Goal: Task Accomplishment & Management: Manage account settings

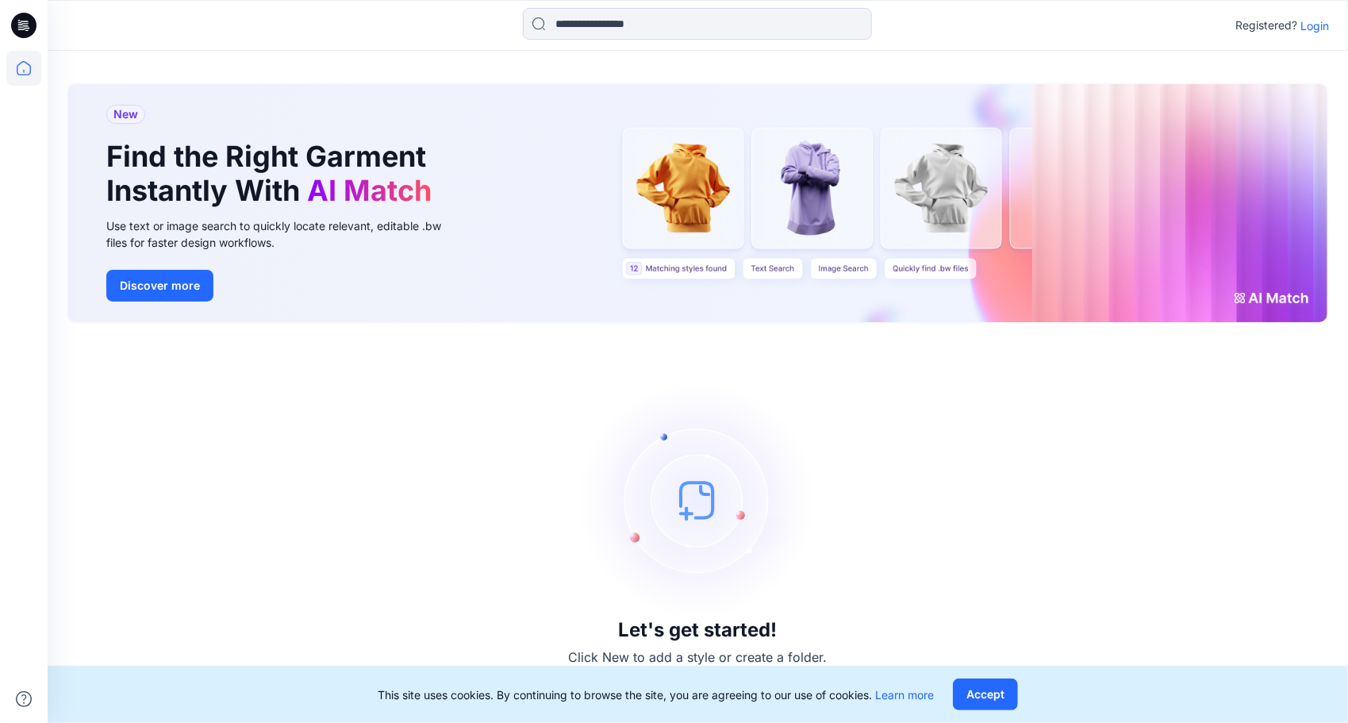
click at [1314, 24] on p "Login" at bounding box center [1315, 25] width 29 height 17
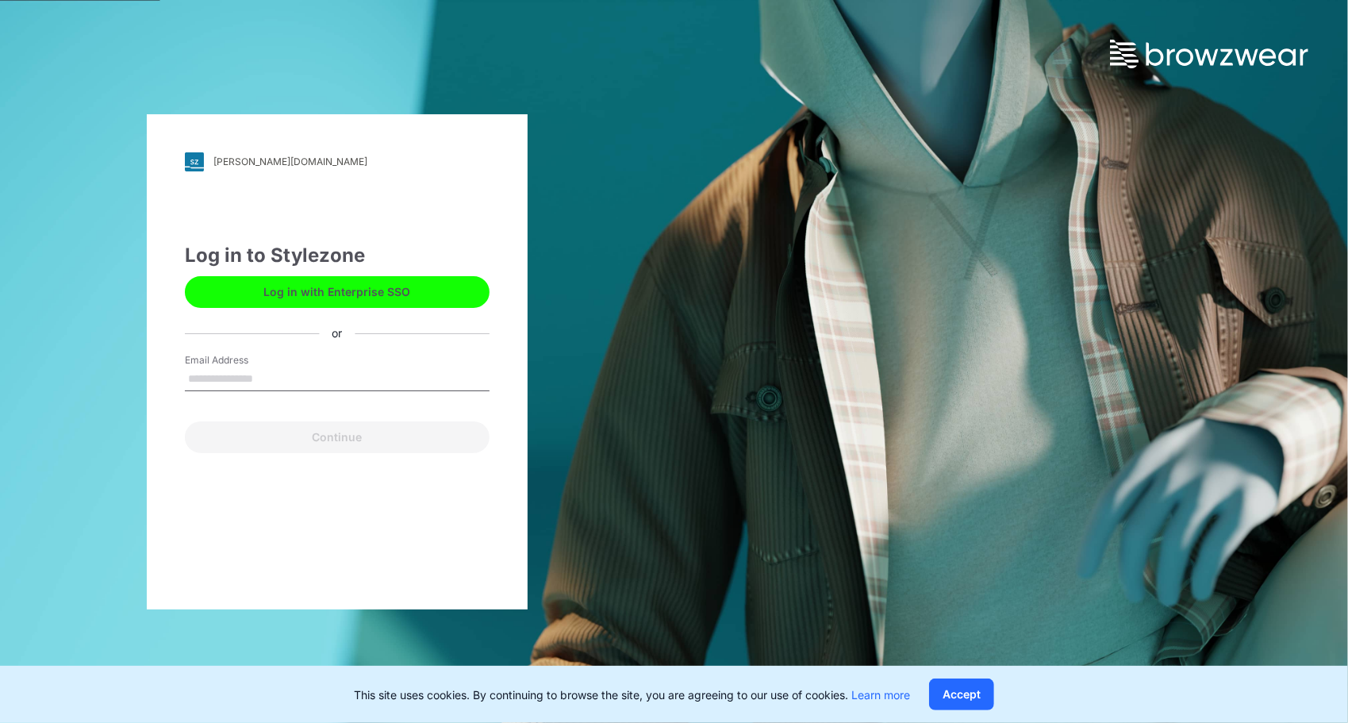
click at [322, 387] on input "Email Address" at bounding box center [337, 379] width 305 height 24
type input "**********"
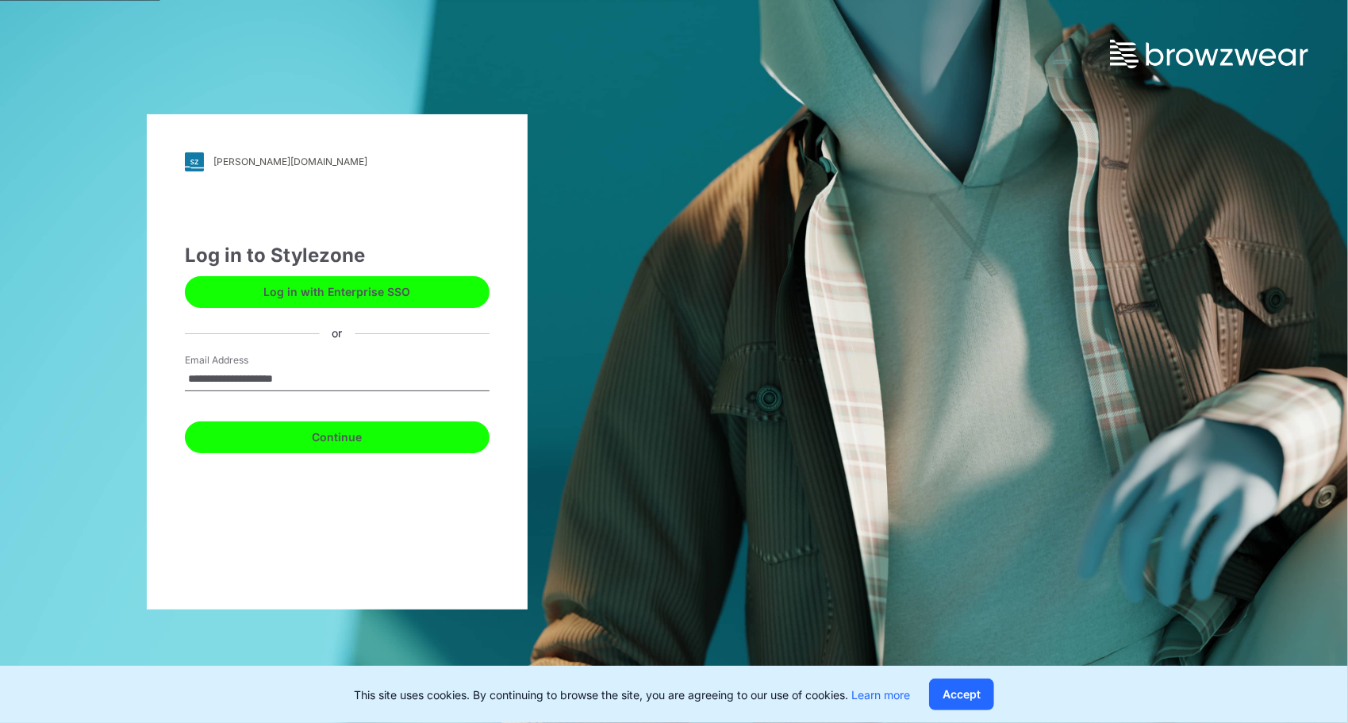
click at [388, 437] on button "Continue" at bounding box center [337, 437] width 305 height 32
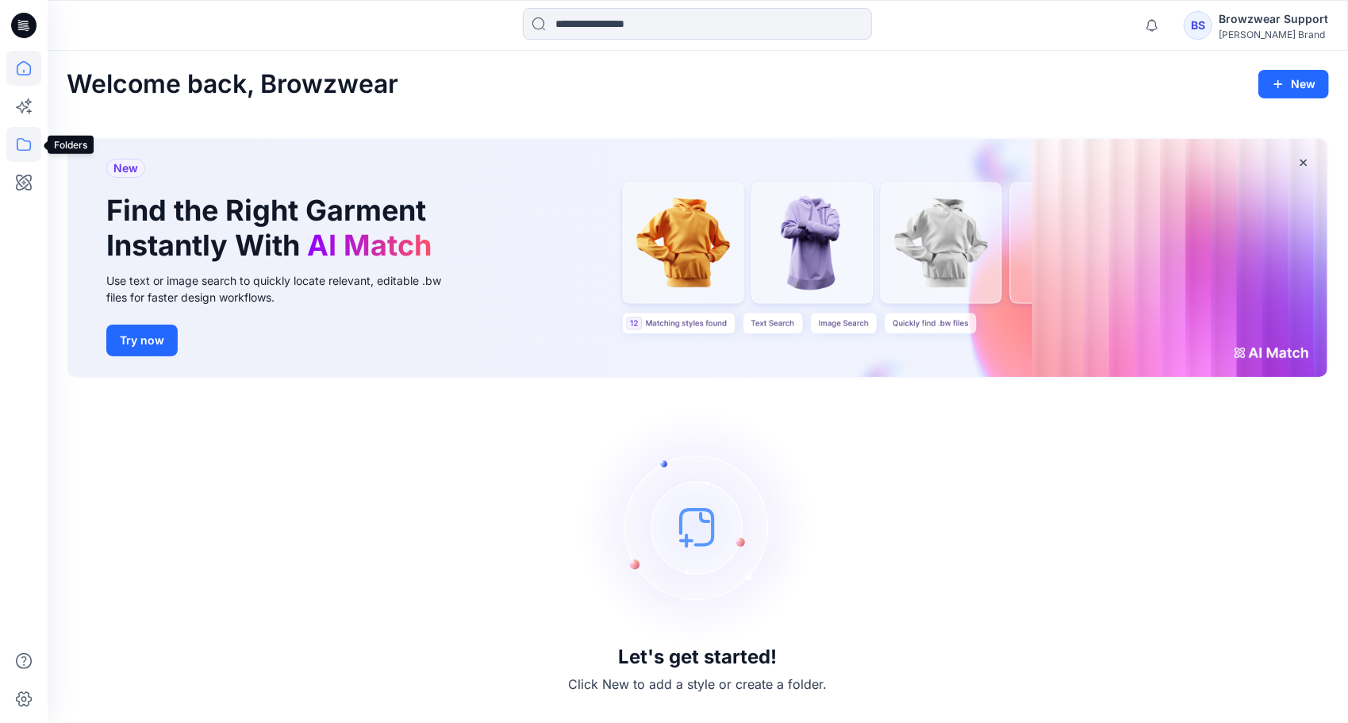
click at [25, 140] on icon at bounding box center [23, 144] width 35 height 35
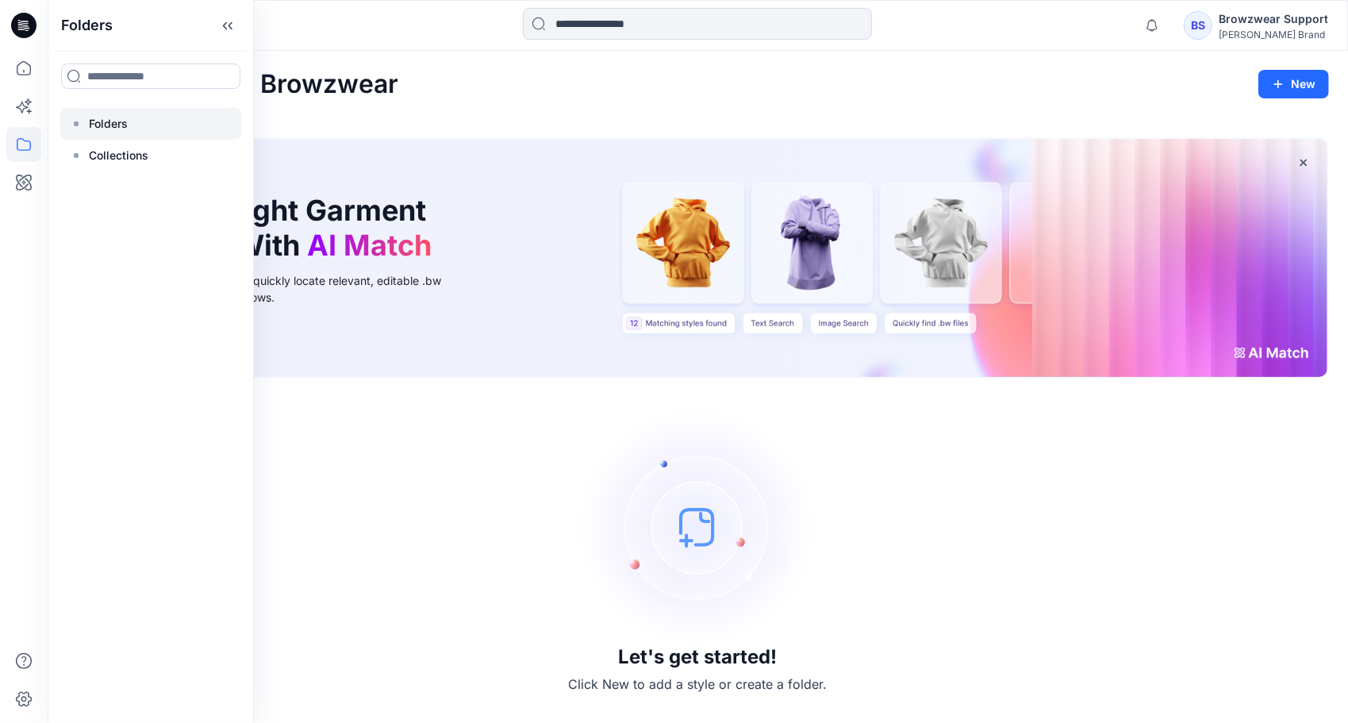
click at [102, 130] on p "Folders" at bounding box center [108, 123] width 39 height 19
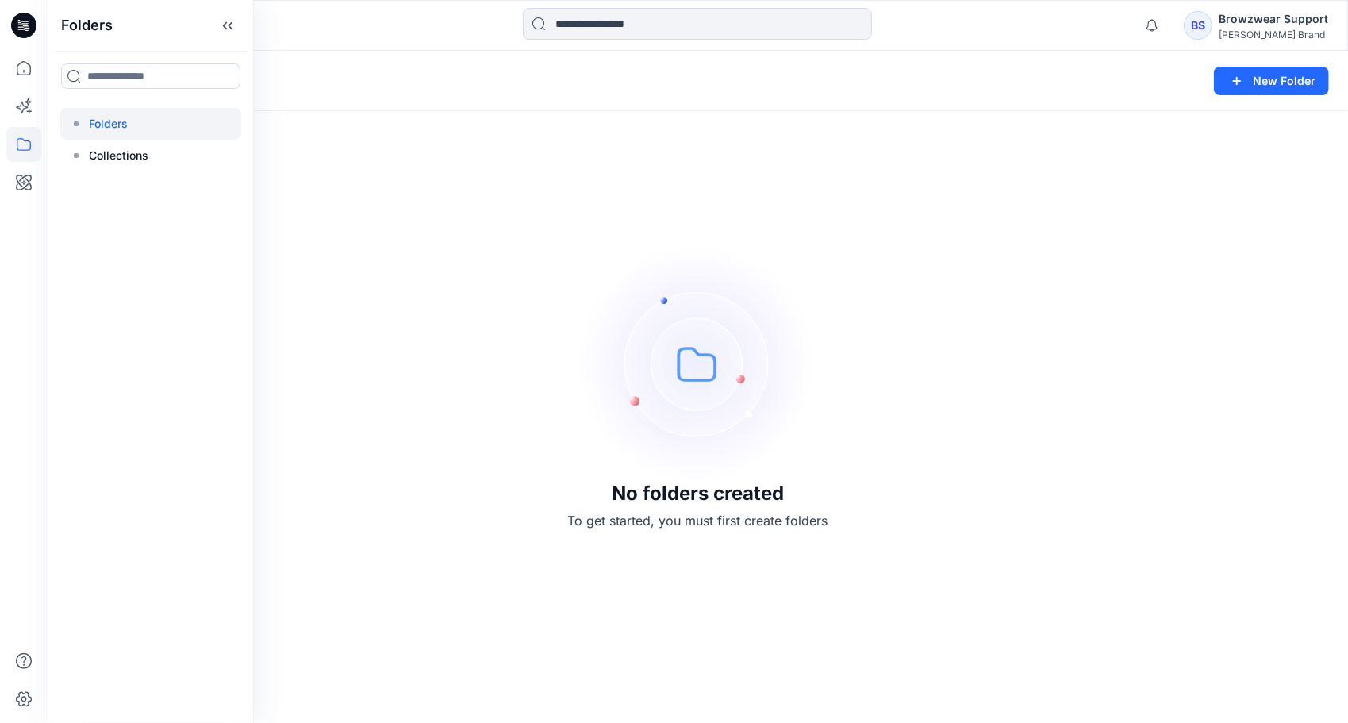
drag, startPoint x: 891, startPoint y: 297, endPoint x: 908, endPoint y: 287, distance: 19.6
click at [892, 297] on div "No folders created To get started, you must first create folders" at bounding box center [698, 387] width 1301 height 672
click at [1241, 26] on div "Browzwear Support" at bounding box center [1274, 19] width 110 height 19
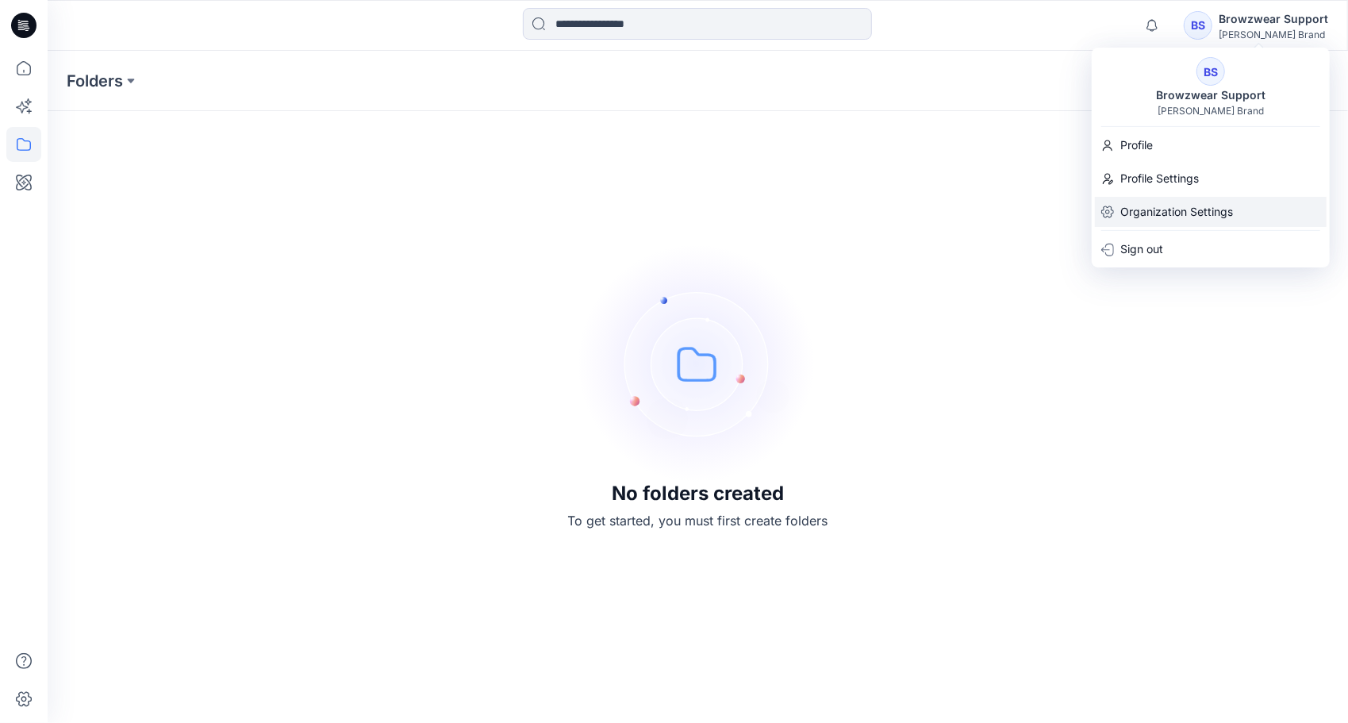
click at [1168, 209] on p "Organization Settings" at bounding box center [1177, 212] width 113 height 30
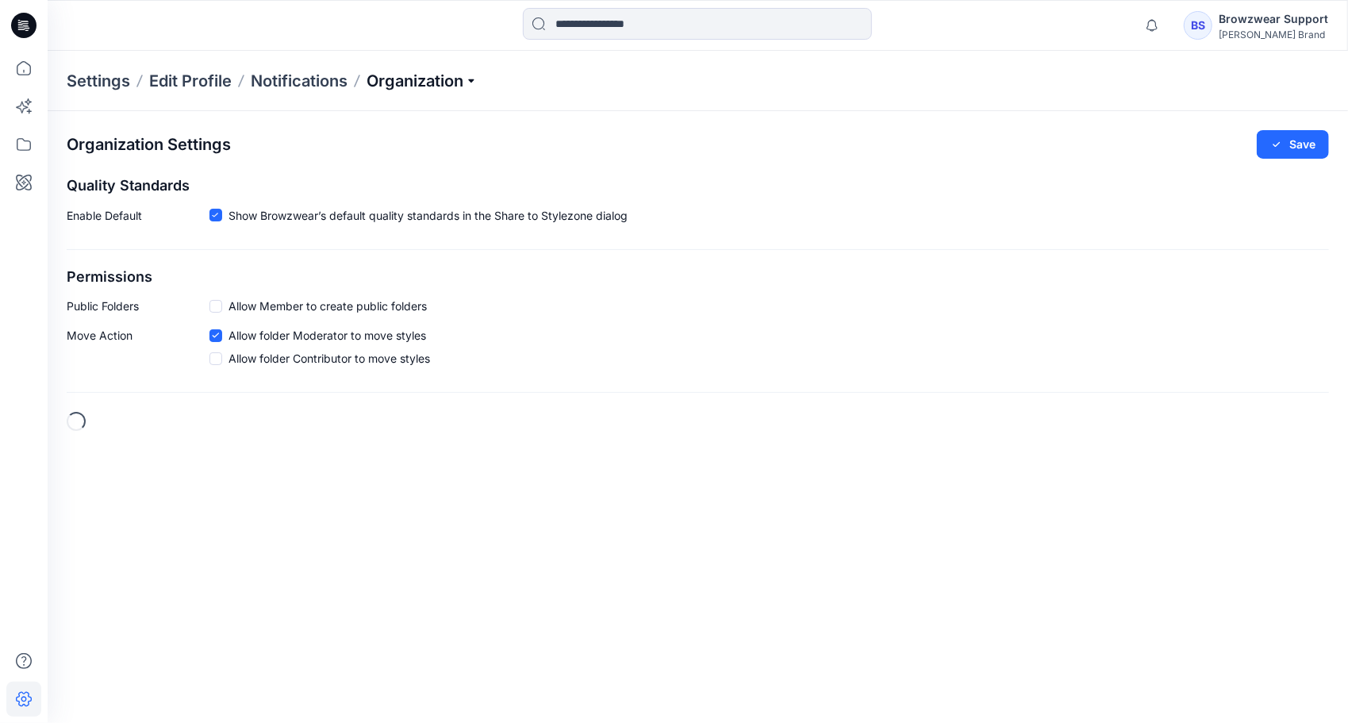
click at [468, 80] on p "Organization" at bounding box center [422, 81] width 111 height 22
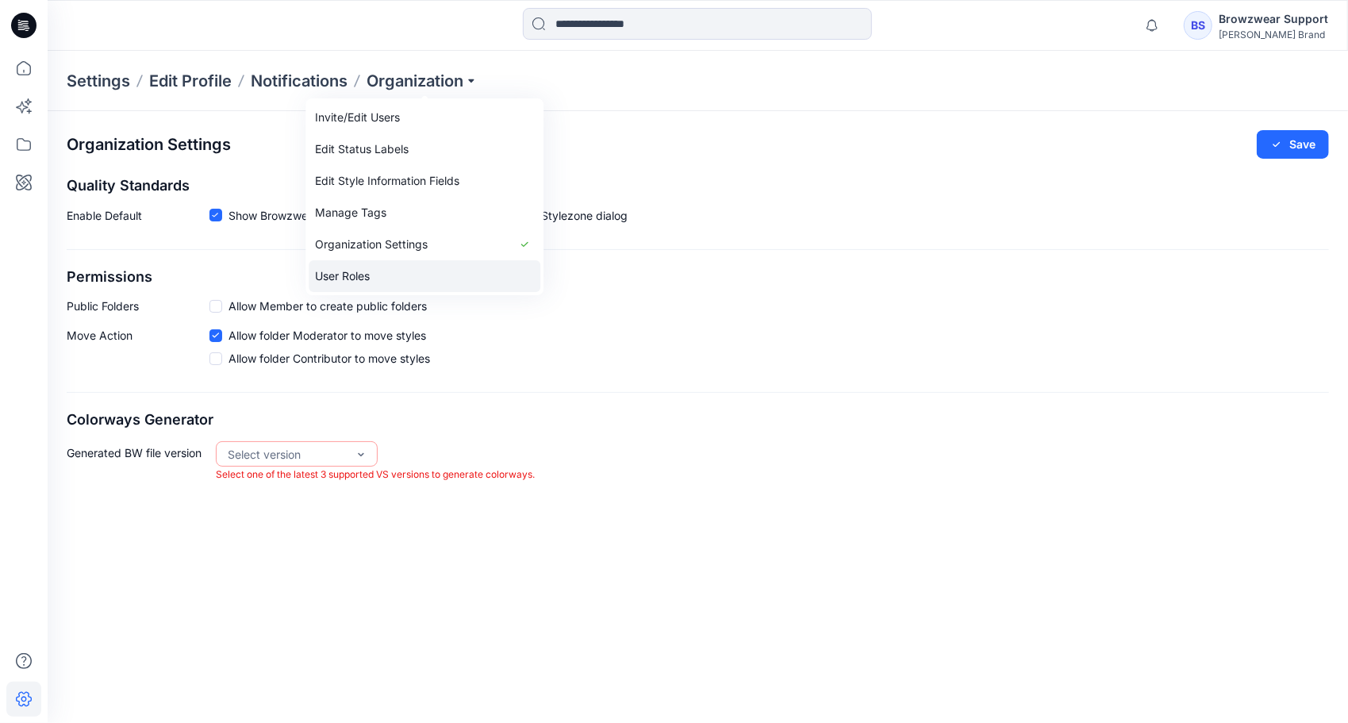
click at [414, 275] on link "User Roles" at bounding box center [425, 276] width 232 height 32
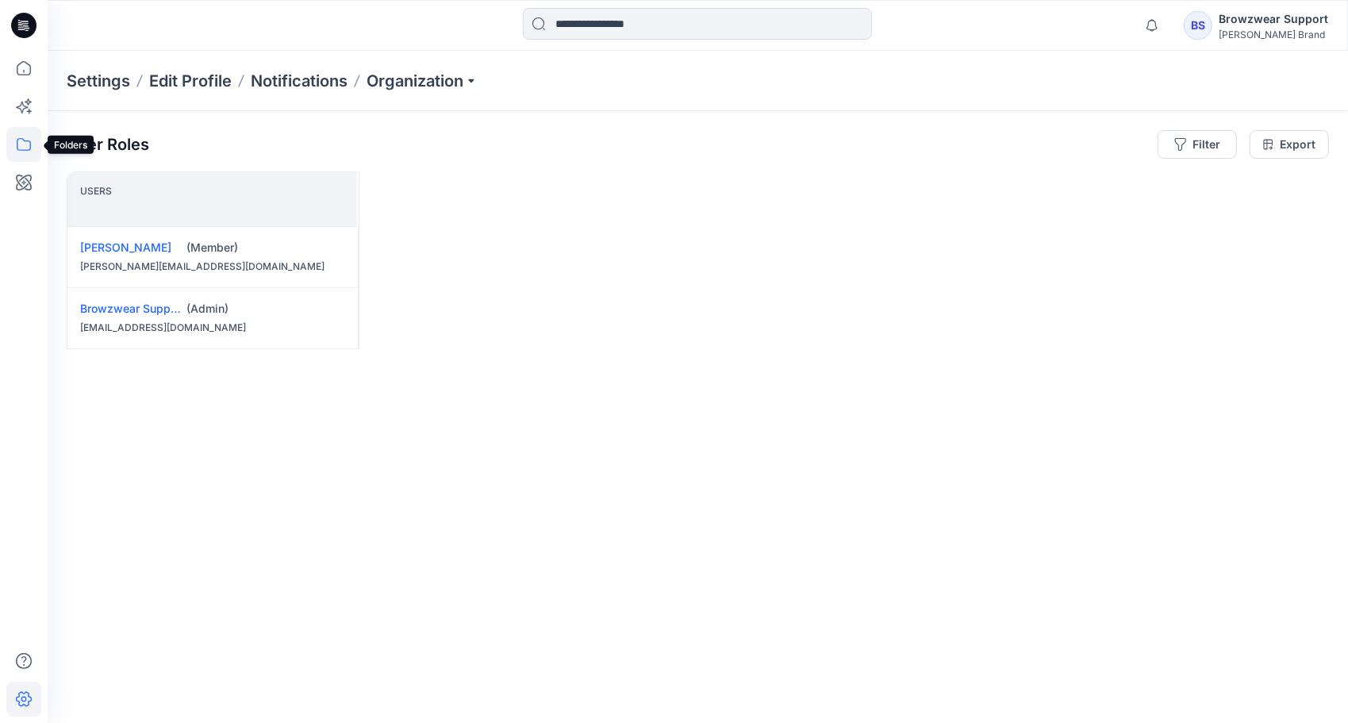
click at [21, 144] on icon at bounding box center [23, 144] width 35 height 35
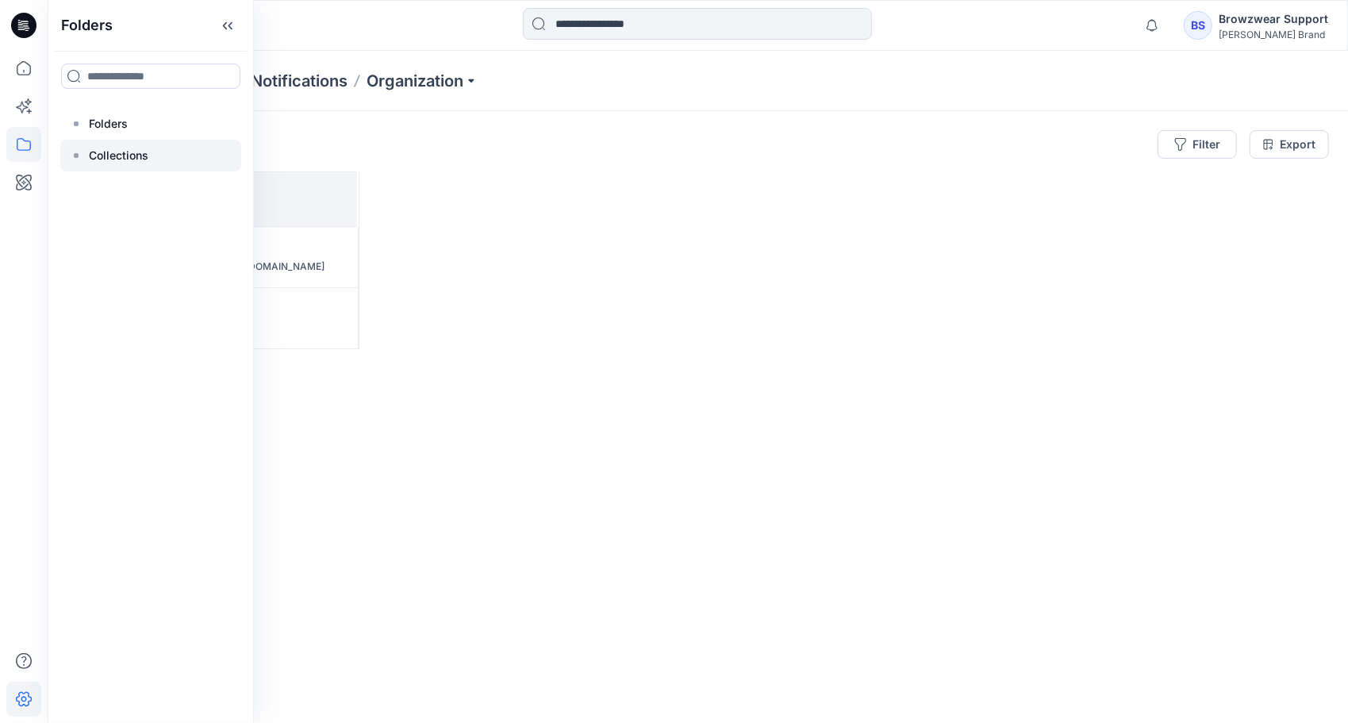
click at [161, 167] on div at bounding box center [150, 156] width 181 height 32
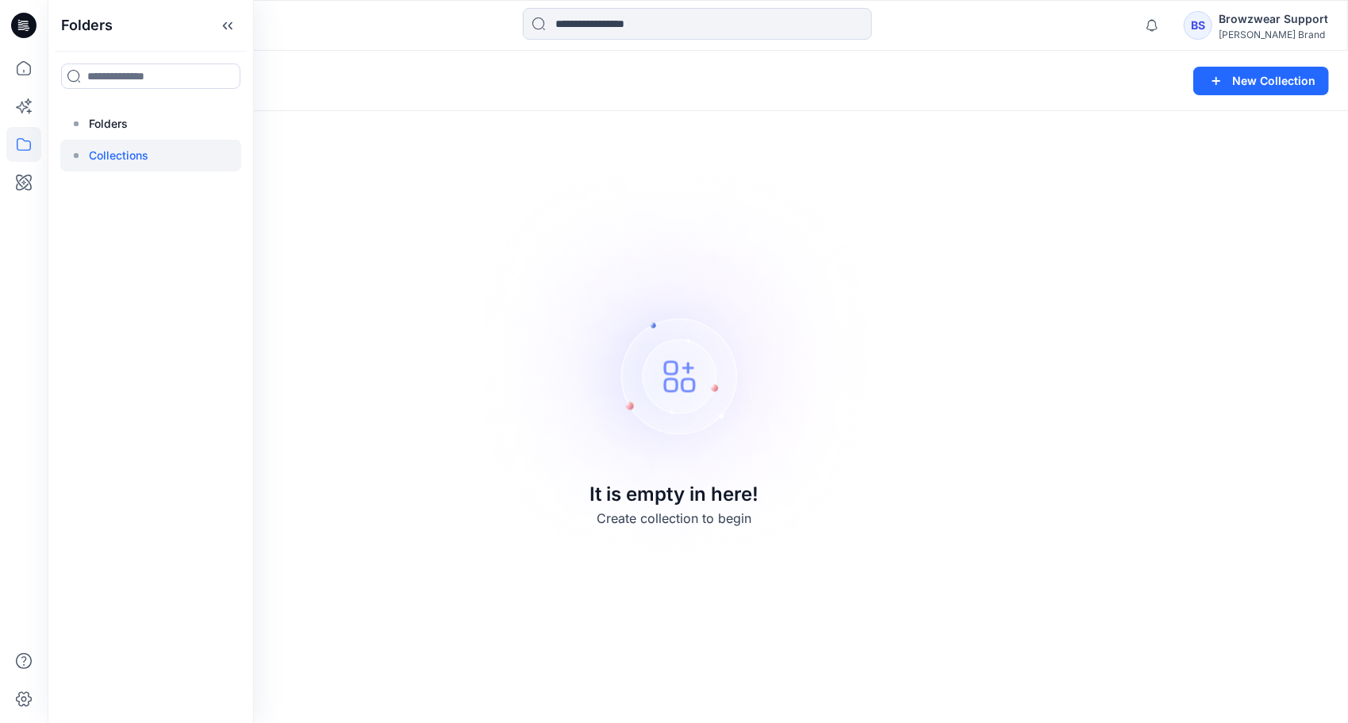
click at [976, 356] on div "Collections New Collection It is empty in here! Create collection to begin" at bounding box center [698, 387] width 1301 height 672
